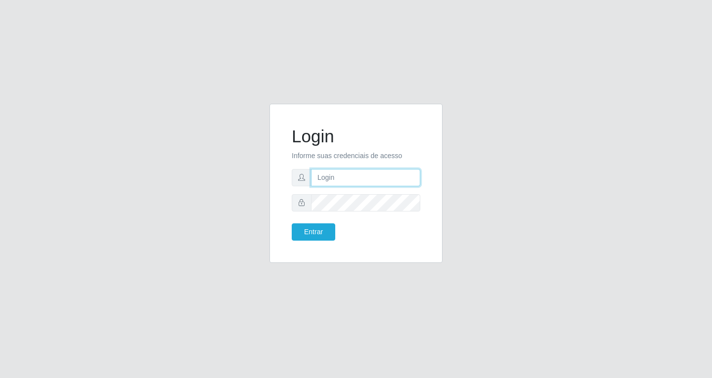
drag, startPoint x: 0, startPoint y: 0, endPoint x: 330, endPoint y: 175, distance: 373.1
click at [330, 175] on input "text" at bounding box center [365, 177] width 109 height 17
type input "[EMAIL_ADDRESS][DOMAIN_NAME]"
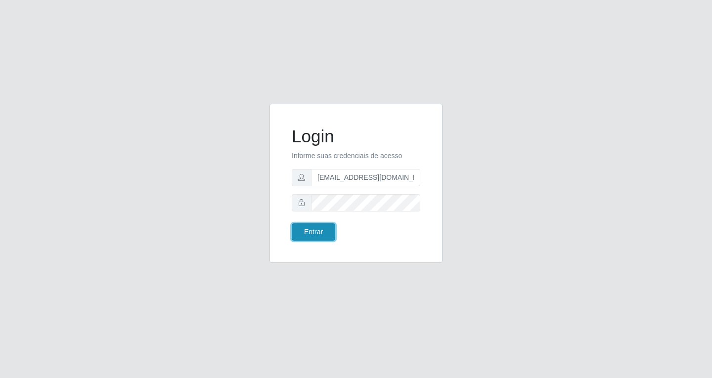
click at [320, 231] on button "Entrar" at bounding box center [314, 231] width 44 height 17
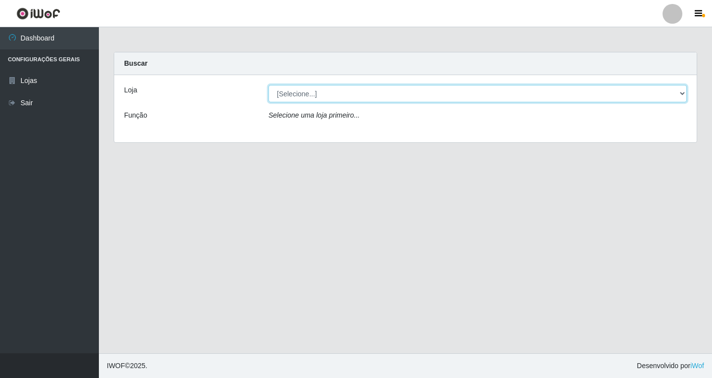
click at [679, 95] on select "[Selecione...] SuperFácil Atacado - [GEOGRAPHIC_DATA]" at bounding box center [477, 93] width 418 height 17
select select "503"
click at [268, 85] on select "[Selecione...] SuperFácil Atacado - [GEOGRAPHIC_DATA]" at bounding box center [477, 93] width 418 height 17
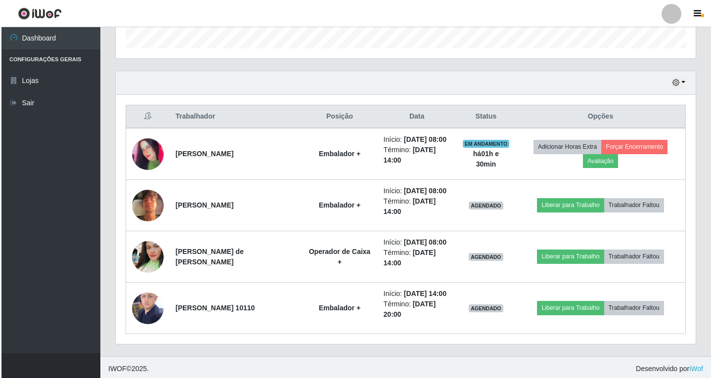
scroll to position [308, 0]
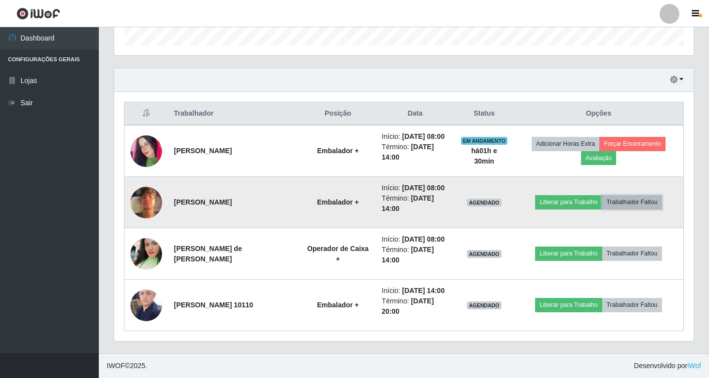
click at [643, 204] on button "Trabalhador Faltou" at bounding box center [633, 202] width 60 height 14
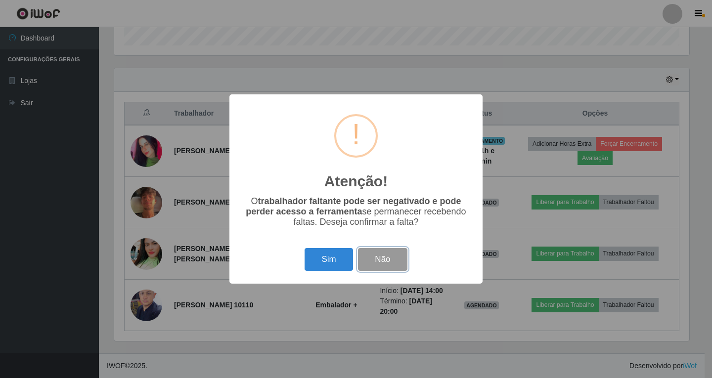
click at [388, 263] on button "Não" at bounding box center [382, 259] width 49 height 23
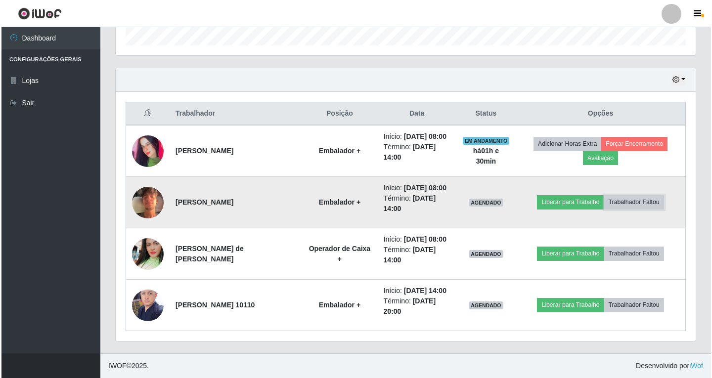
scroll to position [205, 580]
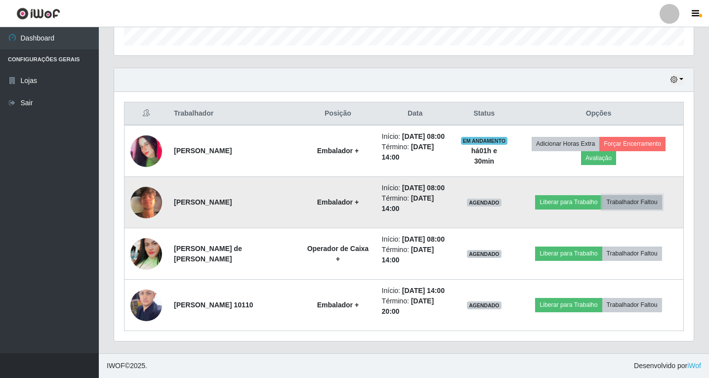
click at [620, 201] on button "Trabalhador Faltou" at bounding box center [633, 202] width 60 height 14
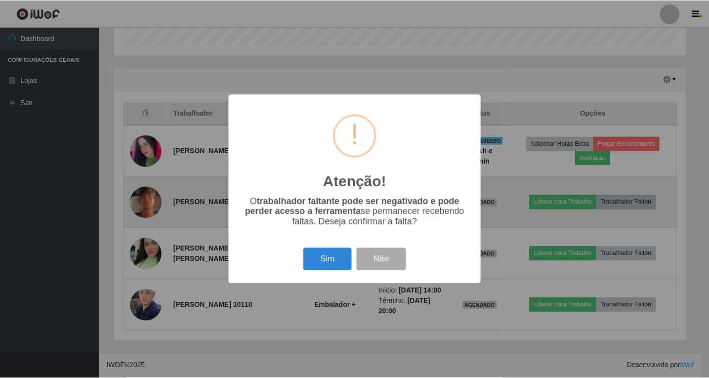
scroll to position [205, 575]
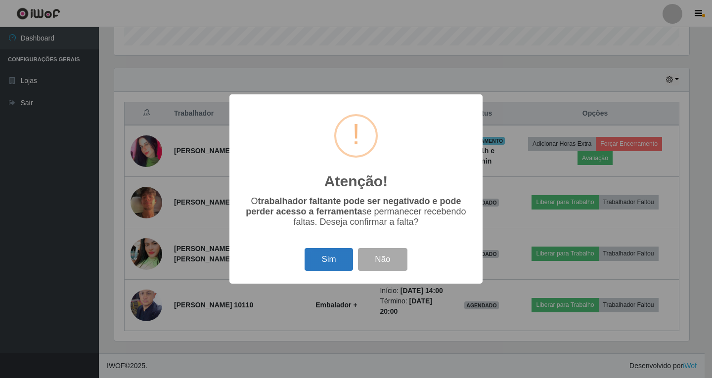
click at [345, 254] on button "Sim" at bounding box center [329, 259] width 48 height 23
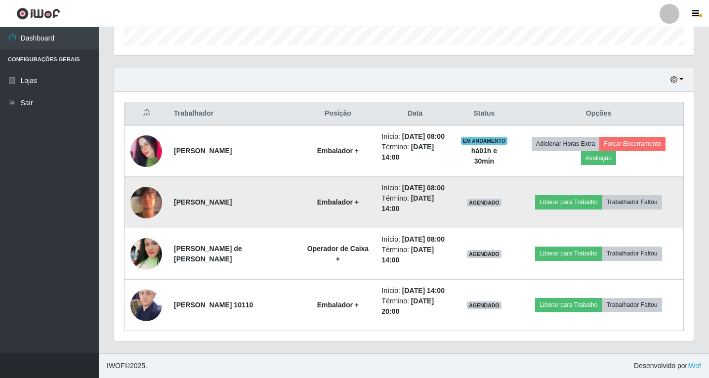
scroll to position [257, 0]
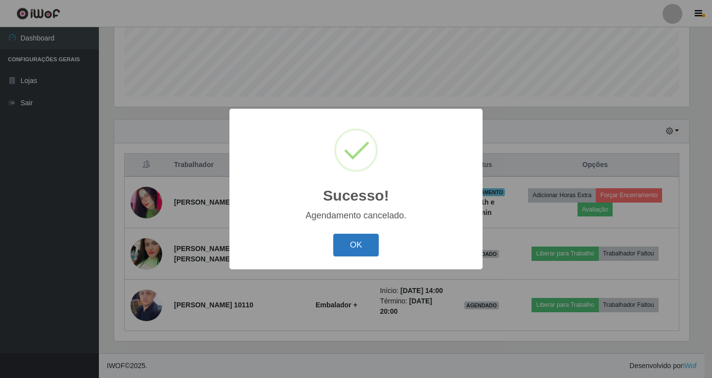
click at [367, 252] on button "OK" at bounding box center [356, 245] width 46 height 23
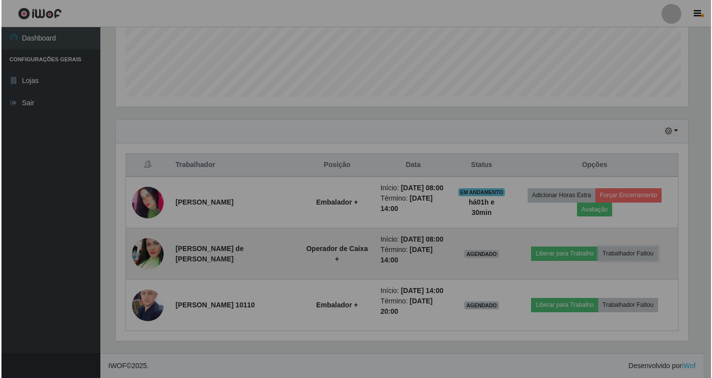
scroll to position [205, 580]
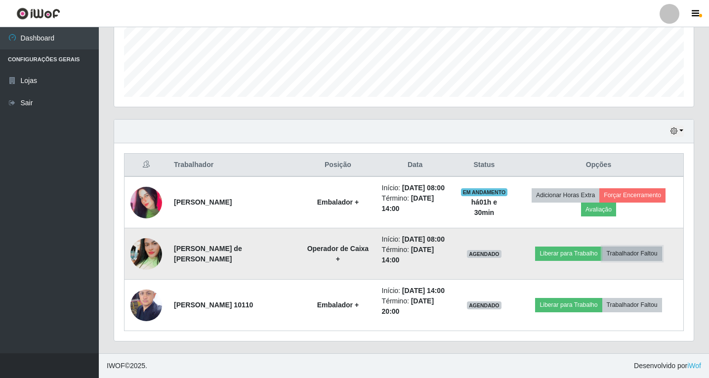
click at [636, 254] on button "Trabalhador Faltou" at bounding box center [633, 254] width 60 height 14
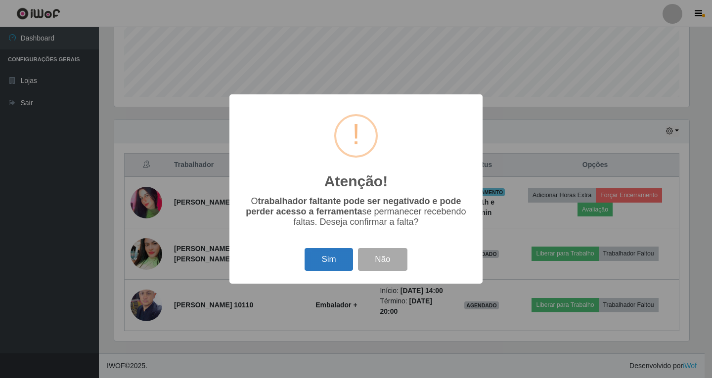
click at [325, 261] on button "Sim" at bounding box center [329, 259] width 48 height 23
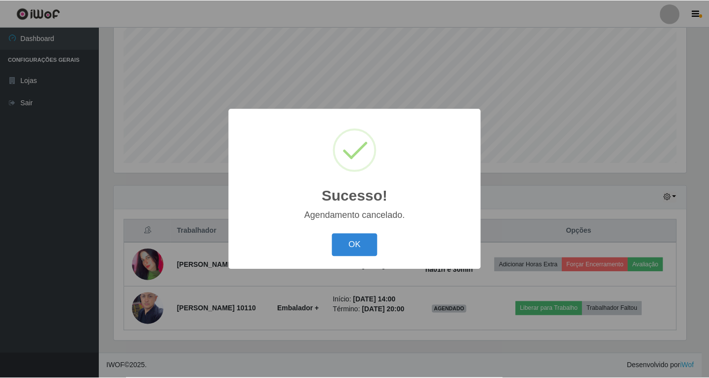
scroll to position [205, 0]
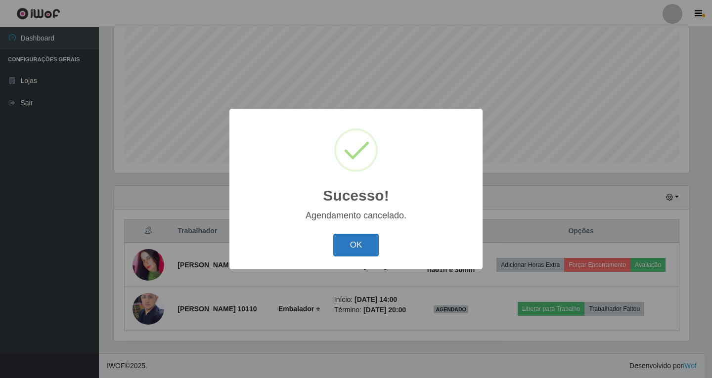
click at [358, 249] on button "OK" at bounding box center [356, 245] width 46 height 23
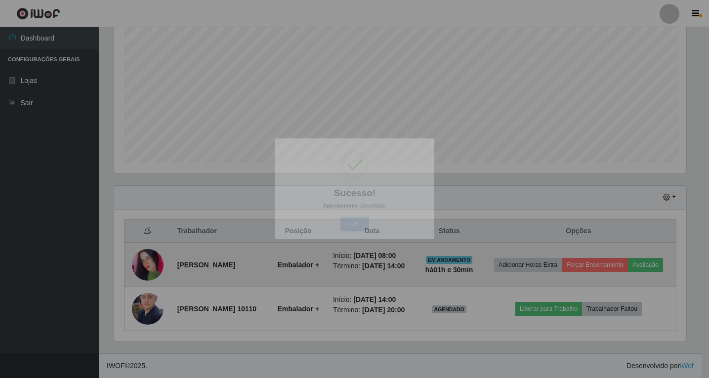
scroll to position [205, 580]
